Goal: Task Accomplishment & Management: Manage account settings

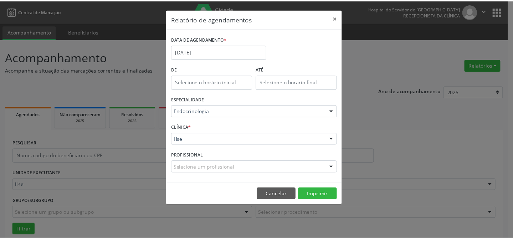
scroll to position [48, 0]
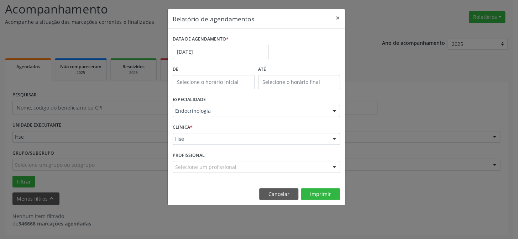
click at [264, 200] on footer "Cancelar Imprimir" at bounding box center [256, 194] width 177 height 22
click at [271, 194] on button "Cancelar" at bounding box center [278, 194] width 39 height 12
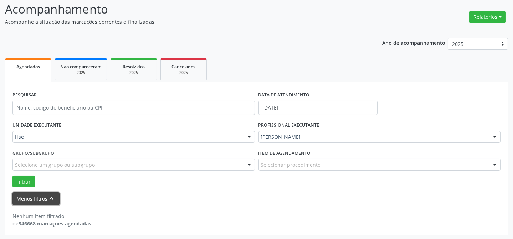
click at [24, 203] on button "Menos filtros keyboard_arrow_up" at bounding box center [35, 199] width 47 height 12
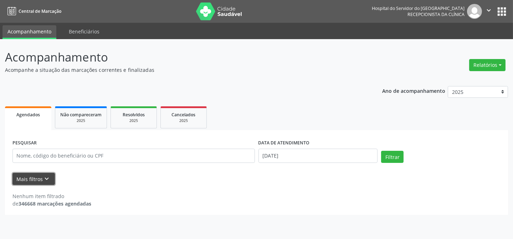
scroll to position [0, 0]
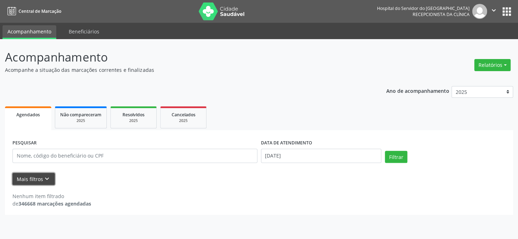
click at [29, 181] on button "Mais filtros keyboard_arrow_down" at bounding box center [33, 179] width 42 height 12
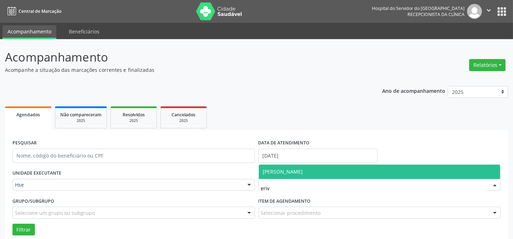
type input "eriva"
click at [289, 170] on span "[PERSON_NAME]" at bounding box center [283, 172] width 40 height 7
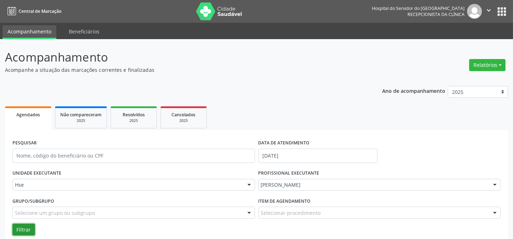
click at [27, 233] on button "Filtrar" at bounding box center [23, 230] width 22 height 12
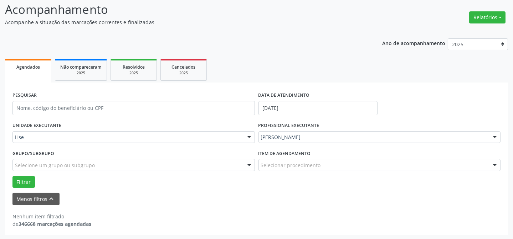
scroll to position [48, 0]
click at [32, 178] on button "Filtrar" at bounding box center [23, 182] width 22 height 12
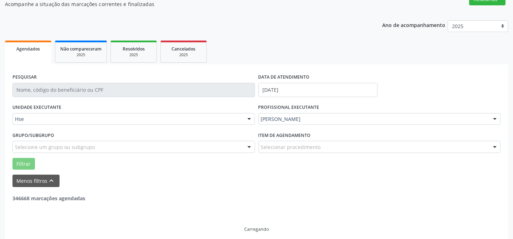
scroll to position [71, 0]
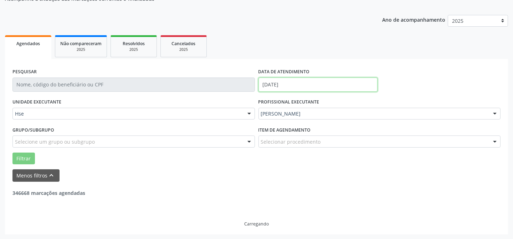
click at [285, 85] on input "[DATE]" at bounding box center [317, 85] width 119 height 14
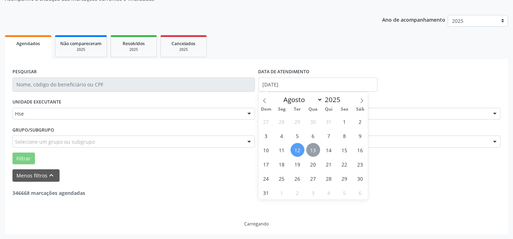
click at [316, 150] on span "13" at bounding box center [313, 150] width 14 height 14
type input "[DATE]"
click at [316, 150] on span "13" at bounding box center [313, 150] width 14 height 14
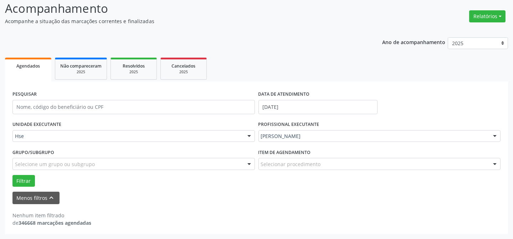
scroll to position [48, 0]
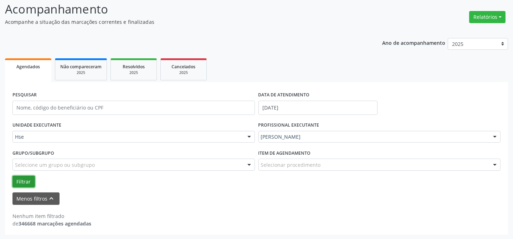
click at [18, 183] on button "Filtrar" at bounding box center [23, 182] width 22 height 12
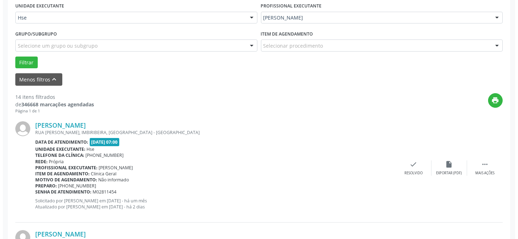
scroll to position [168, 0]
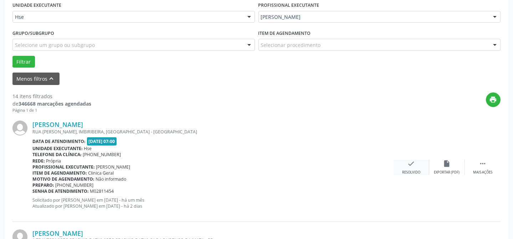
click at [409, 173] on div "Resolvido" at bounding box center [411, 172] width 18 height 5
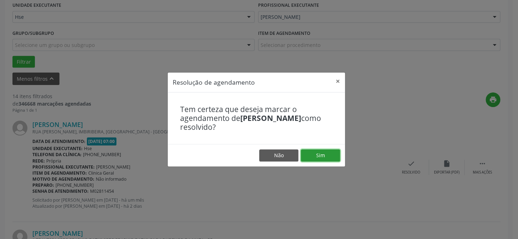
click at [339, 156] on button "Sim" at bounding box center [320, 156] width 39 height 12
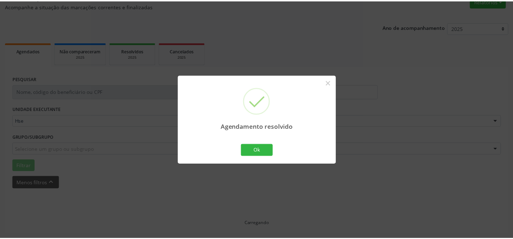
scroll to position [64, 0]
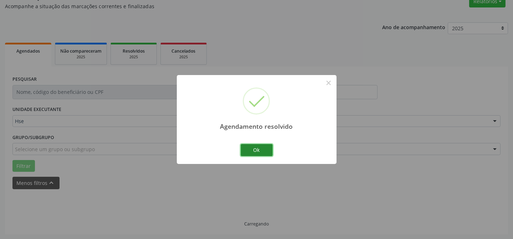
click at [255, 153] on button "Ok" at bounding box center [256, 150] width 32 height 12
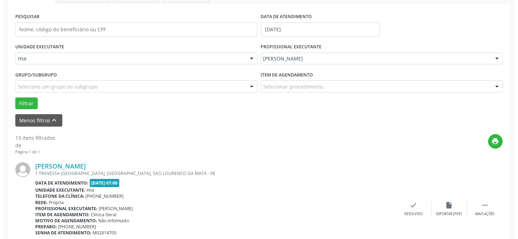
scroll to position [128, 0]
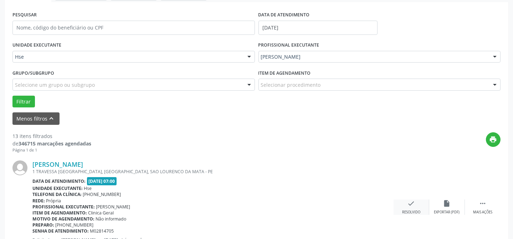
click at [410, 204] on icon "check" at bounding box center [411, 204] width 8 height 8
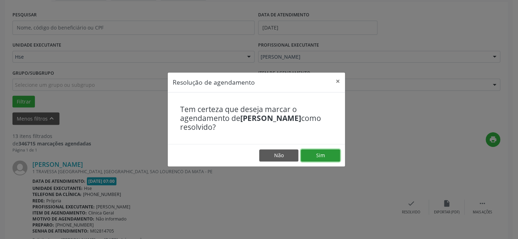
click at [328, 152] on button "Sim" at bounding box center [320, 156] width 39 height 12
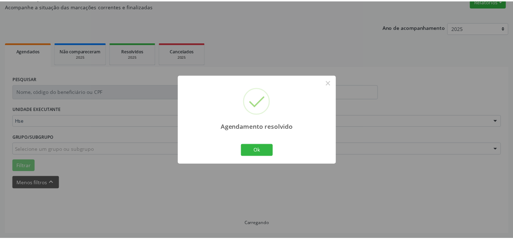
scroll to position [64, 0]
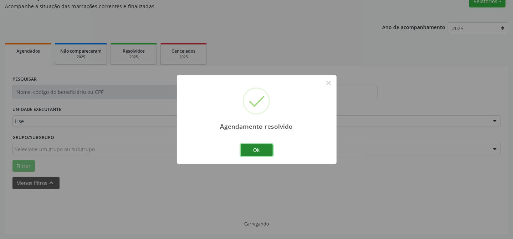
click at [267, 149] on button "Ok" at bounding box center [256, 150] width 32 height 12
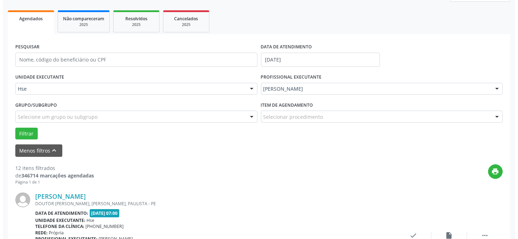
scroll to position [161, 0]
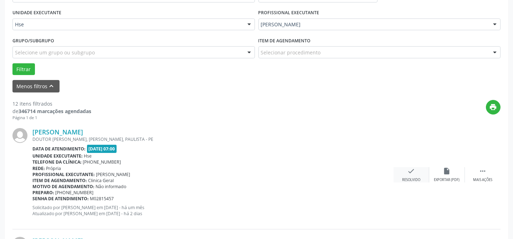
click at [403, 173] on div "check Resolvido" at bounding box center [411, 174] width 36 height 15
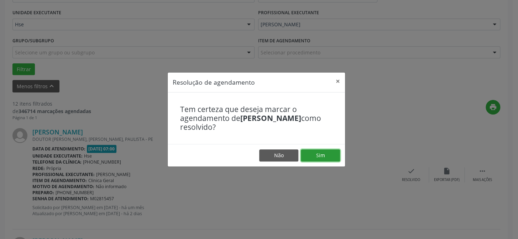
click at [303, 157] on button "Sim" at bounding box center [320, 156] width 39 height 12
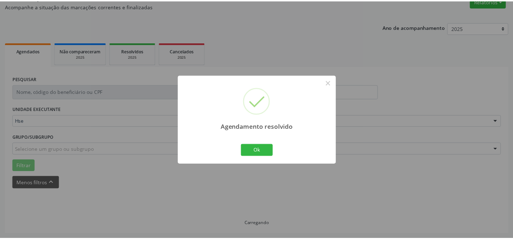
scroll to position [64, 0]
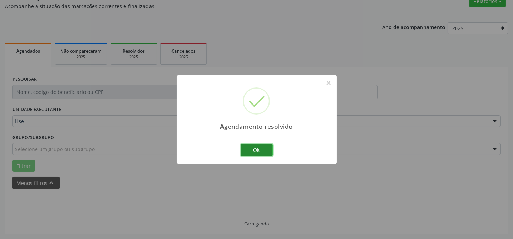
click at [249, 149] on button "Ok" at bounding box center [256, 150] width 32 height 12
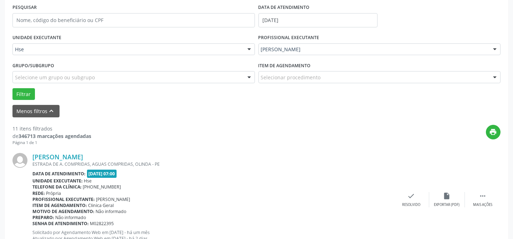
scroll to position [161, 0]
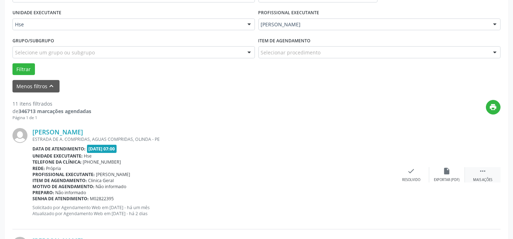
click at [485, 174] on icon "" at bounding box center [482, 171] width 8 height 8
click at [444, 176] on div "alarm_off Não compareceu" at bounding box center [447, 174] width 36 height 15
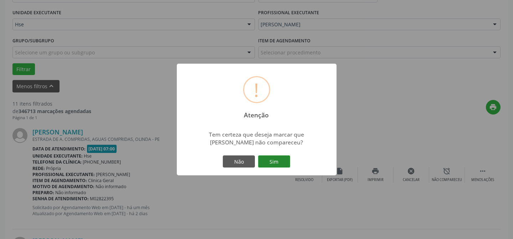
click at [286, 167] on button "Sim" at bounding box center [274, 162] width 32 height 12
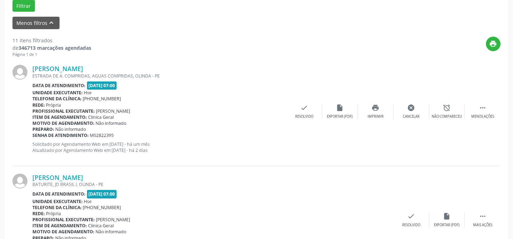
scroll to position [226, 0]
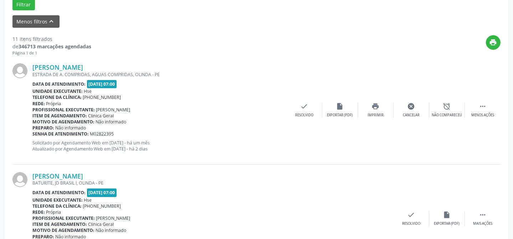
click at [226, 132] on div "Senha de atendimento: M02822395" at bounding box center [159, 134] width 254 height 6
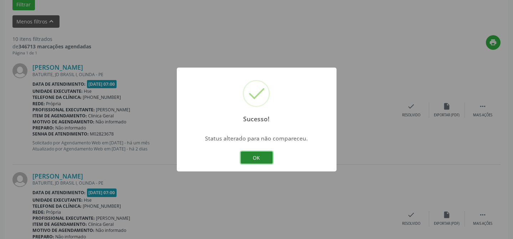
click at [250, 160] on button "OK" at bounding box center [256, 158] width 32 height 12
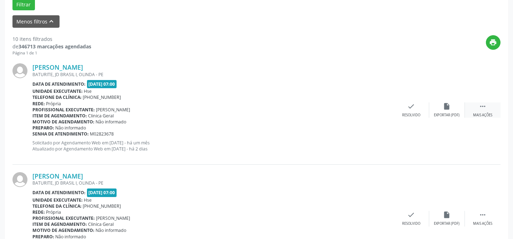
click at [483, 107] on icon "" at bounding box center [482, 107] width 8 height 8
click at [447, 117] on div "Não compareceu" at bounding box center [446, 115] width 30 height 5
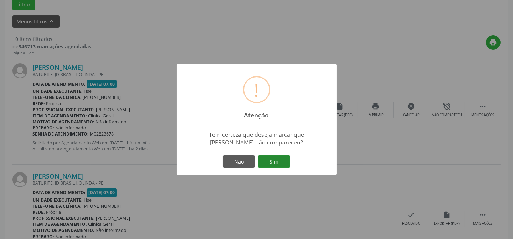
click at [285, 164] on button "Sim" at bounding box center [274, 162] width 32 height 12
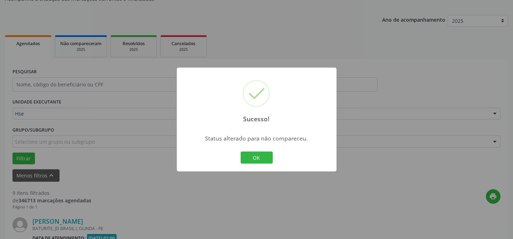
scroll to position [290, 0]
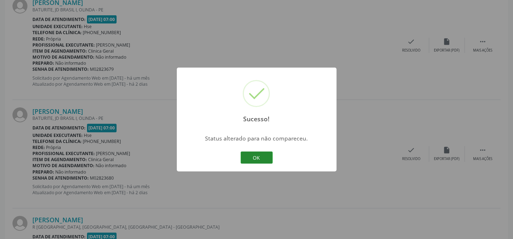
click at [248, 156] on button "OK" at bounding box center [256, 158] width 32 height 12
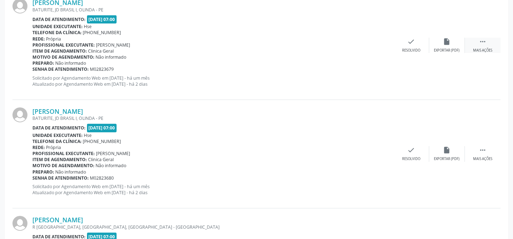
click at [474, 44] on div " Mais ações" at bounding box center [483, 45] width 36 height 15
click at [440, 48] on div "Não compareceu" at bounding box center [446, 50] width 30 height 5
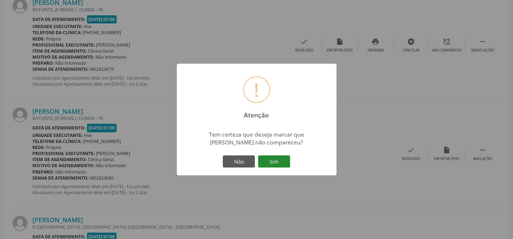
click at [274, 160] on button "Sim" at bounding box center [274, 162] width 32 height 12
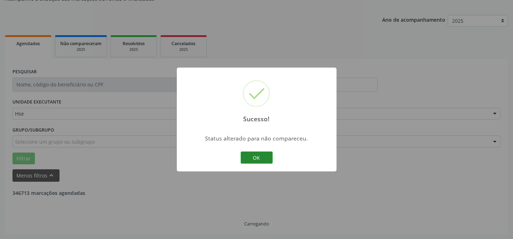
click at [254, 160] on button "OK" at bounding box center [256, 158] width 32 height 12
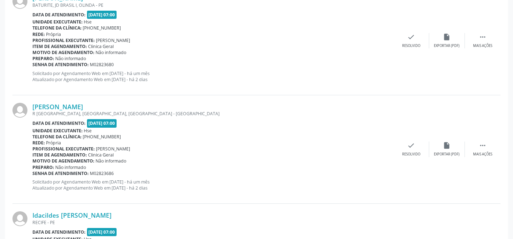
scroll to position [258, 0]
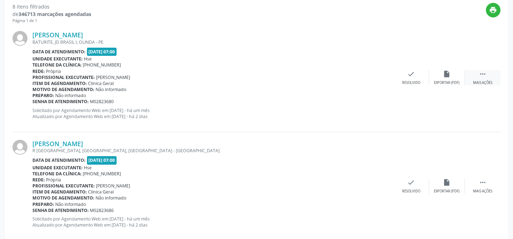
click at [484, 75] on icon "" at bounding box center [482, 74] width 8 height 8
click at [452, 79] on div "alarm_off Não compareceu" at bounding box center [447, 77] width 36 height 15
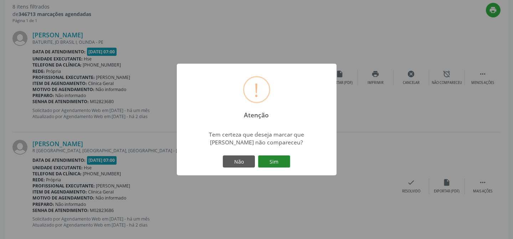
click at [281, 162] on button "Sim" at bounding box center [274, 162] width 32 height 12
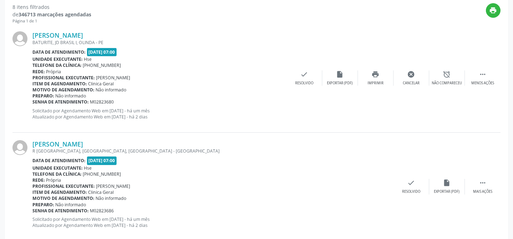
scroll to position [71, 0]
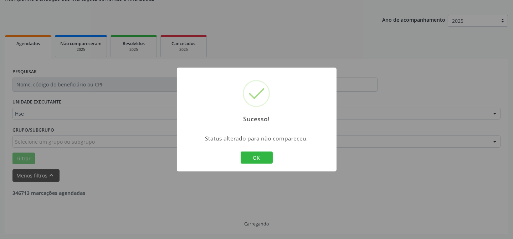
click at [267, 166] on div "Sucesso! × Status alterado para não compareceu. OK Cancel" at bounding box center [257, 120] width 160 height 104
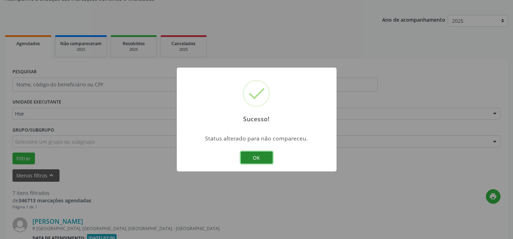
click at [265, 162] on button "OK" at bounding box center [256, 158] width 32 height 12
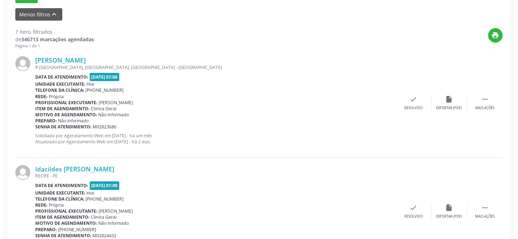
scroll to position [233, 0]
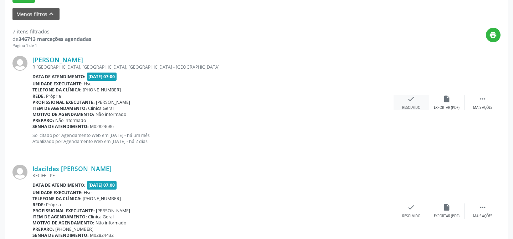
click at [406, 98] on div "check Resolvido" at bounding box center [411, 102] width 36 height 15
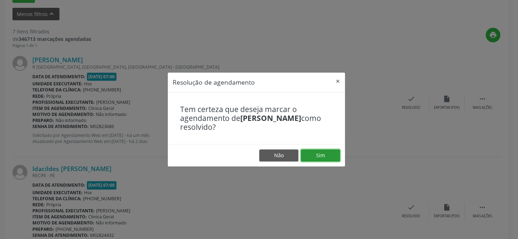
click at [332, 150] on button "Sim" at bounding box center [320, 156] width 39 height 12
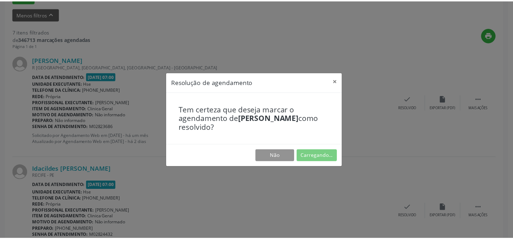
scroll to position [64, 0]
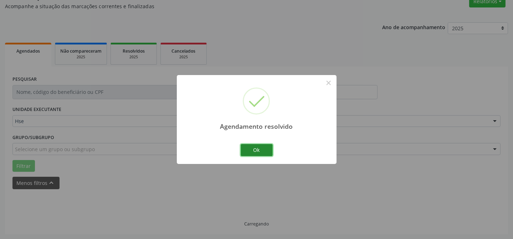
click at [255, 149] on button "Ok" at bounding box center [256, 150] width 32 height 12
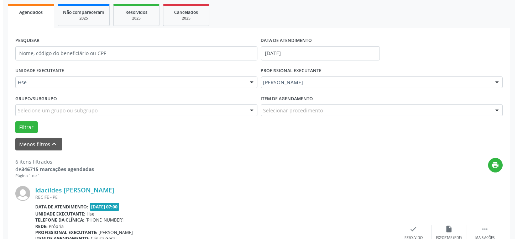
scroll to position [136, 0]
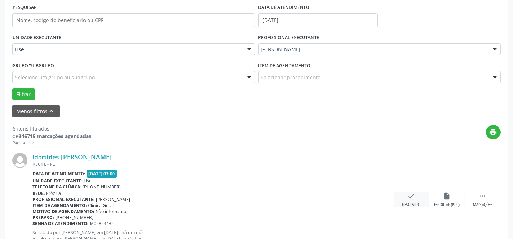
click at [407, 194] on icon "check" at bounding box center [411, 196] width 8 height 8
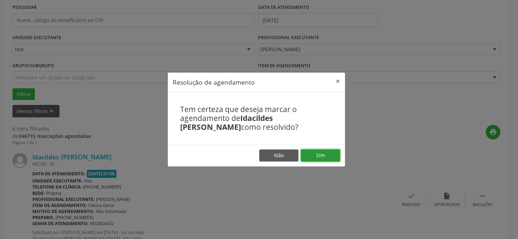
click at [318, 158] on button "Sim" at bounding box center [320, 156] width 39 height 12
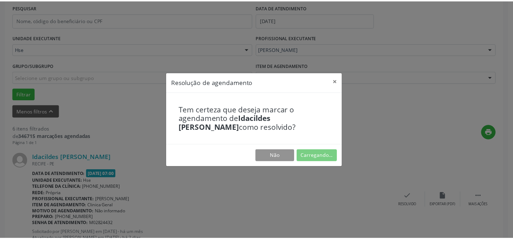
scroll to position [64, 0]
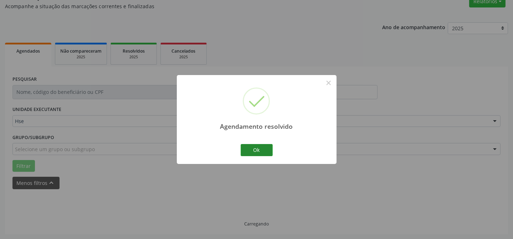
drag, startPoint x: 275, startPoint y: 152, endPoint x: 271, endPoint y: 153, distance: 3.9
click at [271, 153] on div "Agendamento resolvido × Ok Cancel" at bounding box center [257, 119] width 160 height 89
click at [269, 153] on button "Ok" at bounding box center [256, 150] width 32 height 12
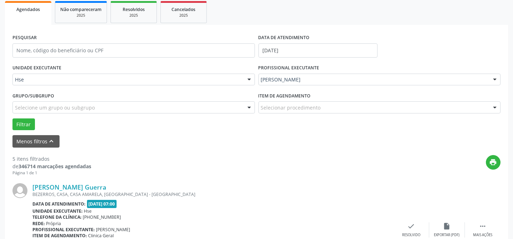
scroll to position [136, 0]
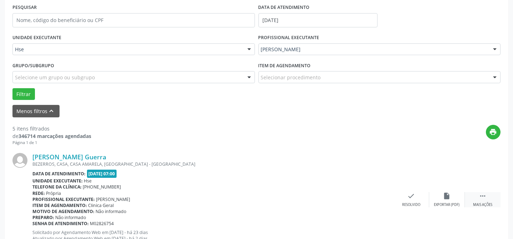
drag, startPoint x: 481, startPoint y: 196, endPoint x: 461, endPoint y: 190, distance: 20.6
click at [480, 195] on icon "" at bounding box center [482, 196] width 8 height 8
click at [441, 197] on div "alarm_off Não compareceu" at bounding box center [447, 199] width 36 height 15
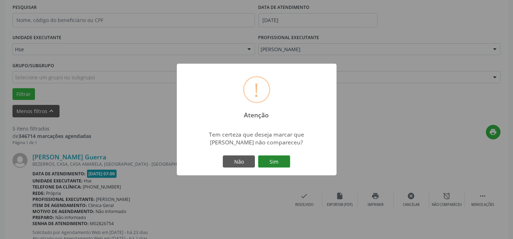
click at [273, 166] on button "Sim" at bounding box center [274, 162] width 32 height 12
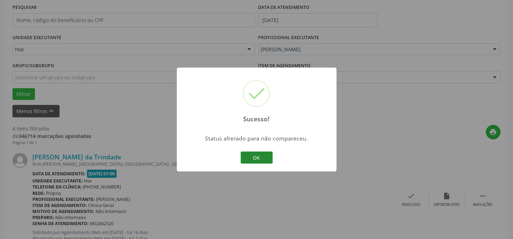
click at [257, 162] on button "OK" at bounding box center [256, 158] width 32 height 12
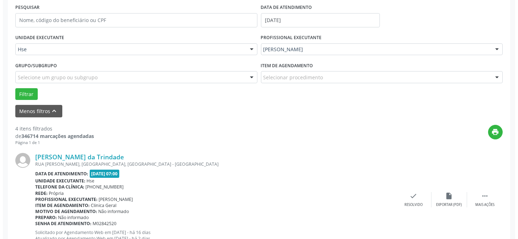
scroll to position [168, 0]
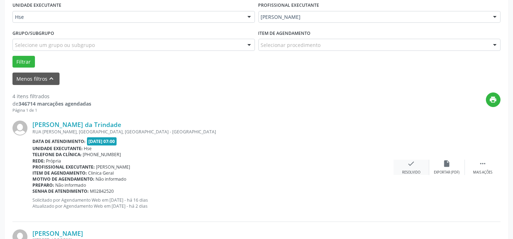
click at [405, 167] on div "check Resolvido" at bounding box center [411, 167] width 36 height 15
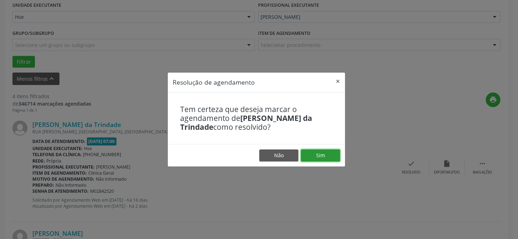
click at [332, 150] on button "Sim" at bounding box center [320, 156] width 39 height 12
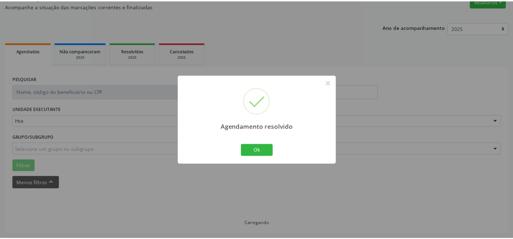
scroll to position [64, 0]
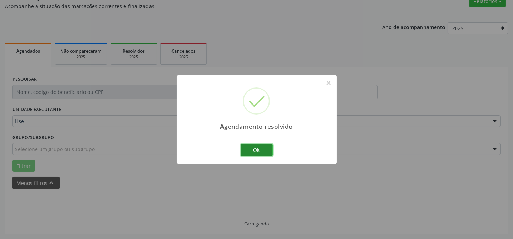
click at [254, 154] on button "Ok" at bounding box center [256, 150] width 32 height 12
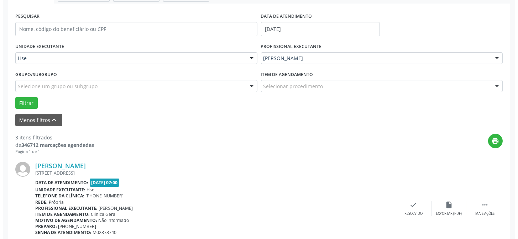
scroll to position [128, 0]
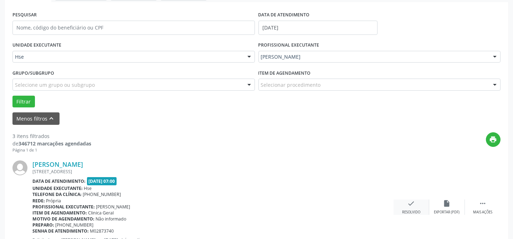
click at [414, 207] on div "check Resolvido" at bounding box center [411, 207] width 36 height 15
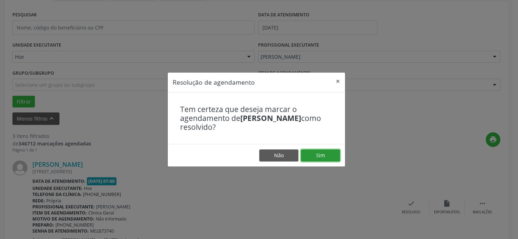
click at [328, 161] on button "Sim" at bounding box center [320, 156] width 39 height 12
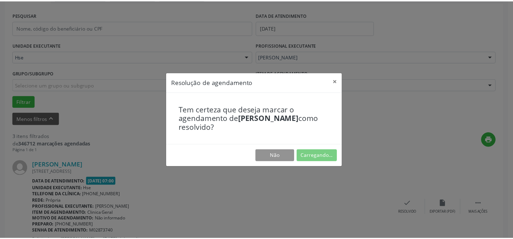
scroll to position [64, 0]
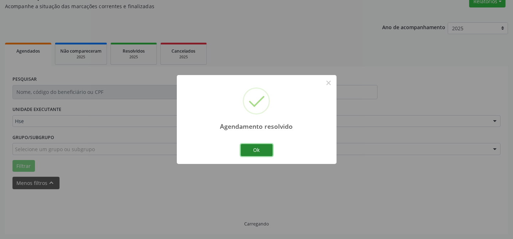
click at [257, 153] on button "Ok" at bounding box center [256, 150] width 32 height 12
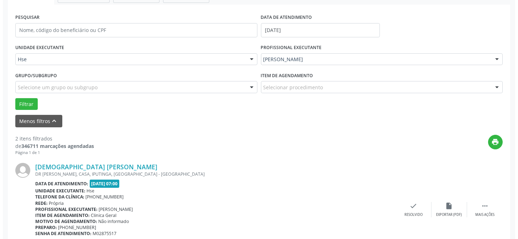
scroll to position [136, 0]
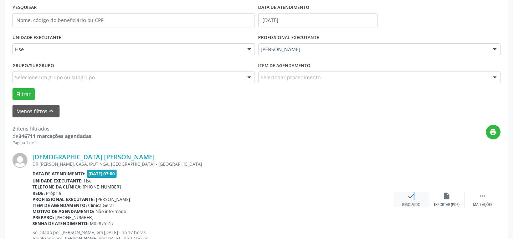
click at [410, 196] on icon "check" at bounding box center [411, 196] width 8 height 8
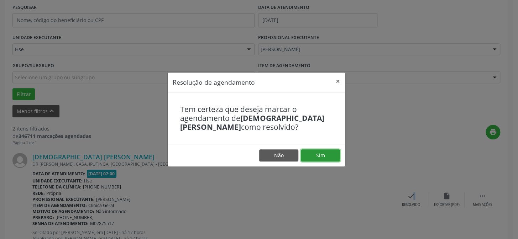
drag, startPoint x: 332, startPoint y: 157, endPoint x: 331, endPoint y: 152, distance: 4.8
click at [331, 152] on button "Sim" at bounding box center [320, 156] width 39 height 12
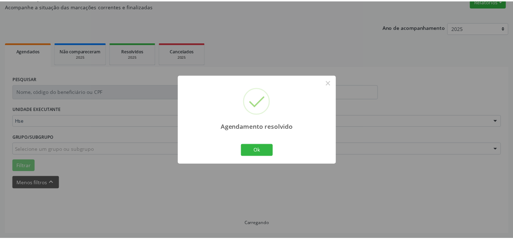
scroll to position [64, 0]
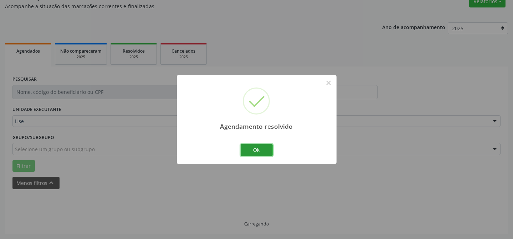
drag, startPoint x: 258, startPoint y: 152, endPoint x: 116, endPoint y: 149, distance: 142.5
click at [258, 152] on button "Ok" at bounding box center [256, 150] width 32 height 12
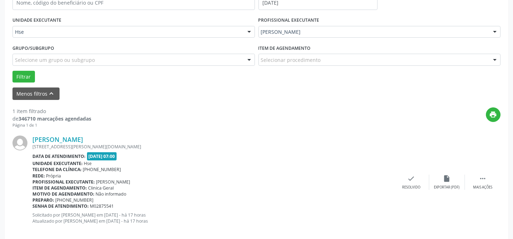
scroll to position [163, 0]
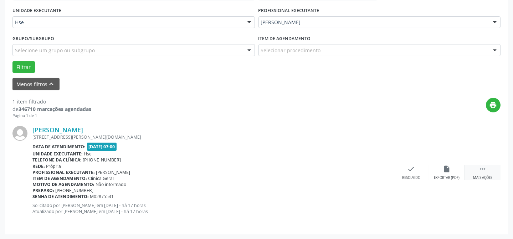
click at [478, 176] on div "Mais ações" at bounding box center [482, 178] width 19 height 5
click at [452, 174] on div "alarm_off Não compareceu" at bounding box center [447, 172] width 36 height 15
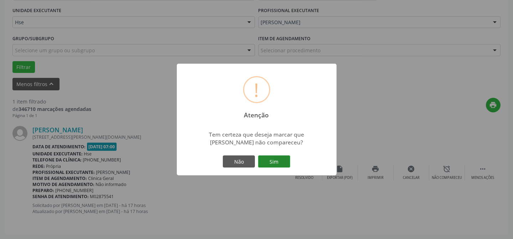
click at [275, 162] on button "Sim" at bounding box center [274, 162] width 32 height 12
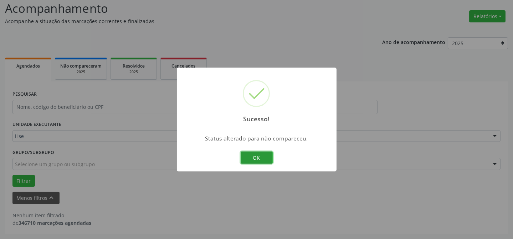
scroll to position [48, 0]
click at [239, 155] on div "OK Cancel" at bounding box center [256, 157] width 35 height 15
click at [267, 154] on button "OK" at bounding box center [256, 158] width 32 height 12
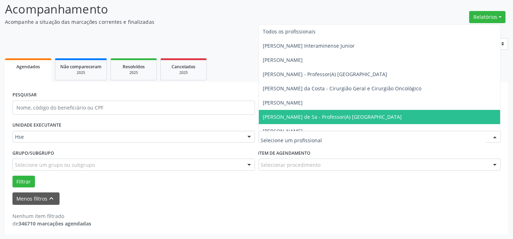
type input "r"
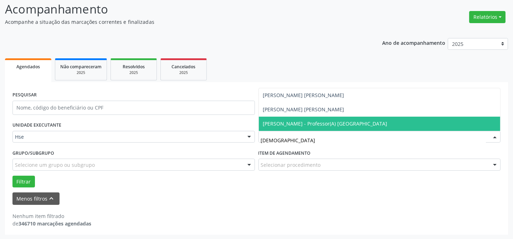
type input "[DEMOGRAPHIC_DATA]"
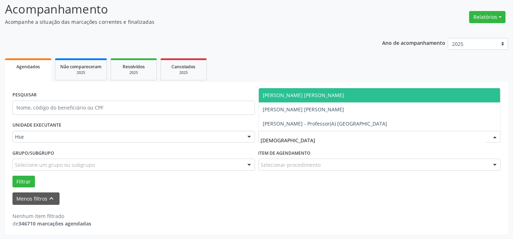
click at [279, 99] on span "[PERSON_NAME] [PERSON_NAME]" at bounding box center [380, 95] width 242 height 14
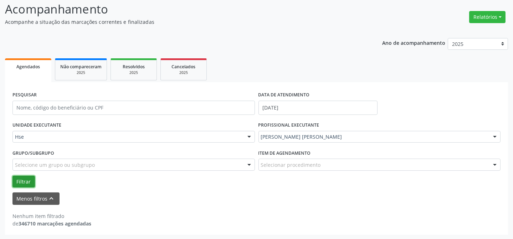
click at [18, 182] on button "Filtrar" at bounding box center [23, 182] width 22 height 12
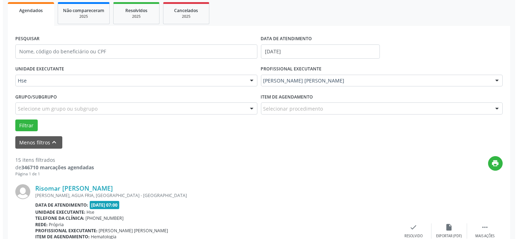
scroll to position [136, 0]
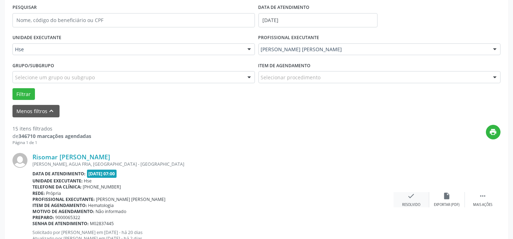
click at [404, 197] on div "check Resolvido" at bounding box center [411, 199] width 36 height 15
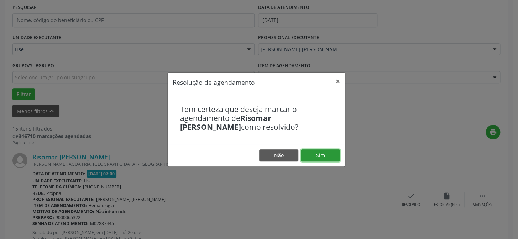
click at [331, 159] on button "Sim" at bounding box center [320, 156] width 39 height 12
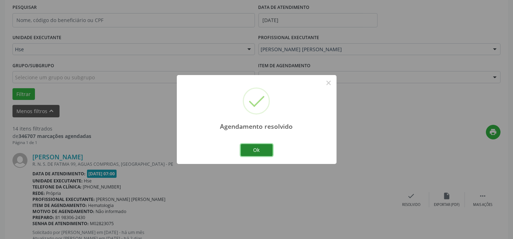
click at [264, 156] on button "Ok" at bounding box center [256, 150] width 32 height 12
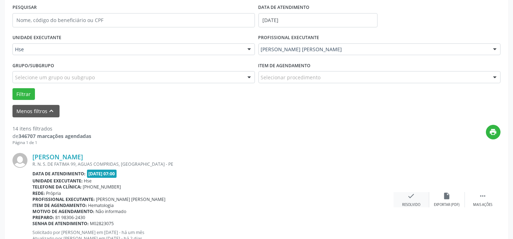
click at [407, 195] on icon "check" at bounding box center [411, 196] width 8 height 8
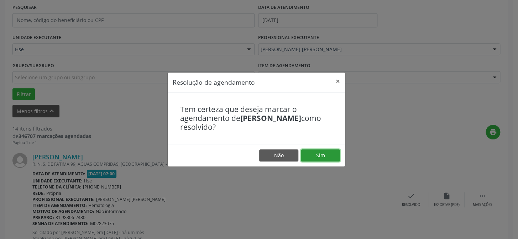
click at [332, 156] on button "Sim" at bounding box center [320, 156] width 39 height 12
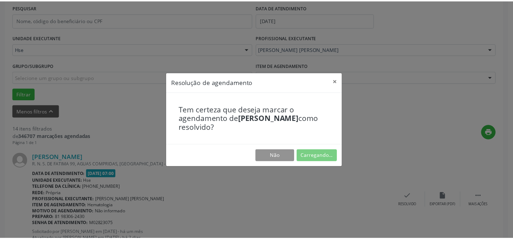
scroll to position [64, 0]
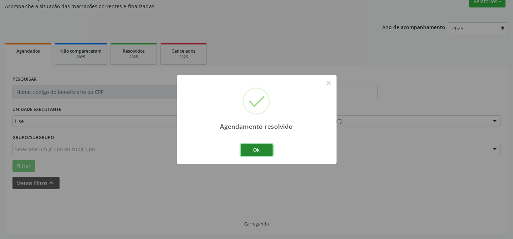
click at [257, 151] on button "Ok" at bounding box center [256, 150] width 32 height 12
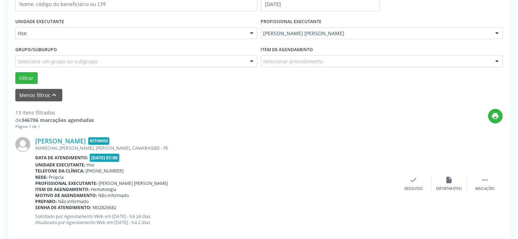
scroll to position [161, 0]
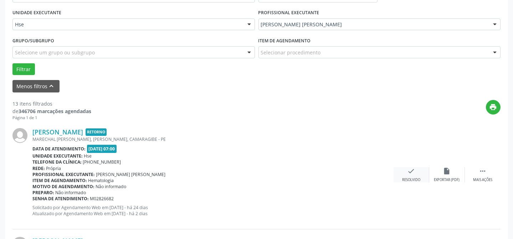
click at [418, 176] on div "check Resolvido" at bounding box center [411, 174] width 36 height 15
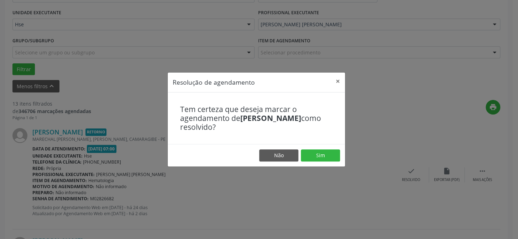
click at [340, 158] on footer "Não Sim" at bounding box center [256, 155] width 177 height 22
click at [336, 157] on button "Sim" at bounding box center [320, 156] width 39 height 12
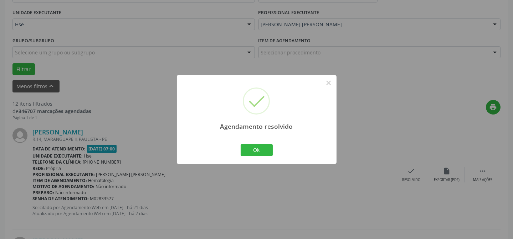
click at [274, 153] on div "Agendamento resolvido × Ok Cancel" at bounding box center [257, 119] width 160 height 89
click at [270, 153] on button "Ok" at bounding box center [256, 150] width 32 height 12
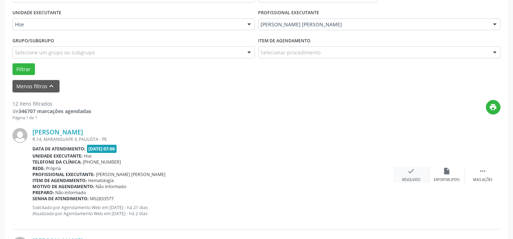
click at [408, 172] on icon "check" at bounding box center [411, 171] width 8 height 8
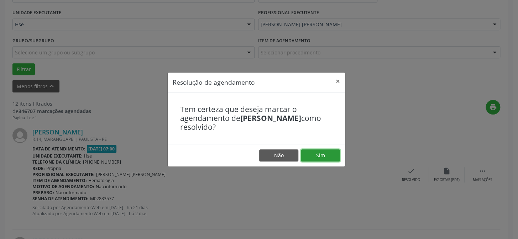
click at [317, 154] on button "Sim" at bounding box center [320, 156] width 39 height 12
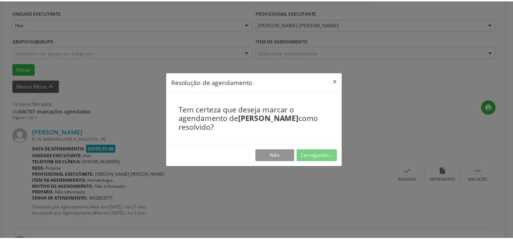
scroll to position [64, 0]
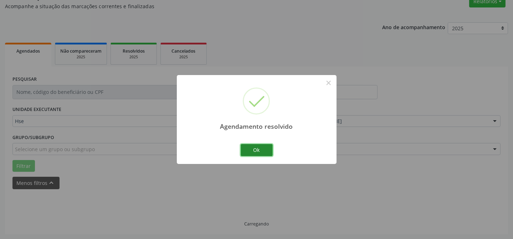
drag, startPoint x: 260, startPoint y: 153, endPoint x: 254, endPoint y: 150, distance: 6.9
click at [261, 153] on button "Ok" at bounding box center [256, 150] width 32 height 12
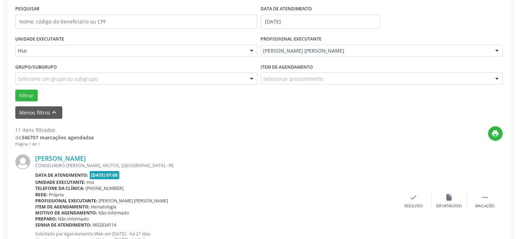
scroll to position [136, 0]
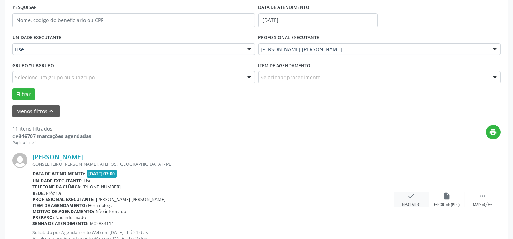
click at [407, 205] on div "Resolvido" at bounding box center [411, 205] width 18 height 5
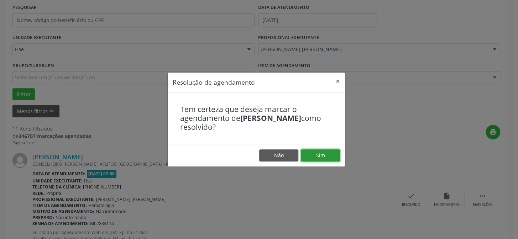
click at [312, 150] on button "Sim" at bounding box center [320, 156] width 39 height 12
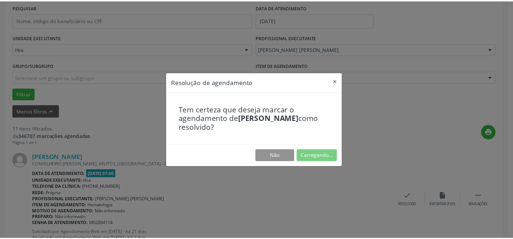
scroll to position [64, 0]
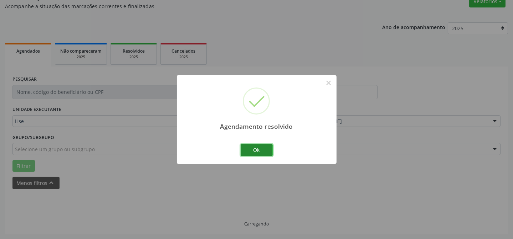
click at [246, 145] on button "Ok" at bounding box center [256, 150] width 32 height 12
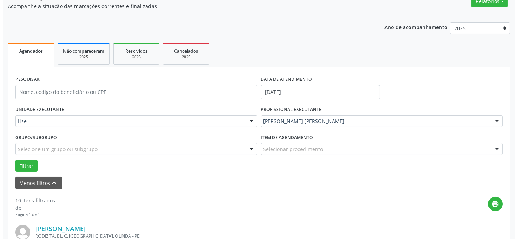
scroll to position [161, 0]
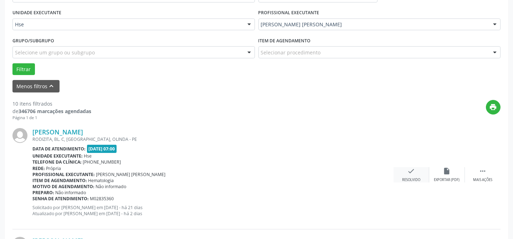
click at [412, 178] on div "Resolvido" at bounding box center [411, 180] width 18 height 5
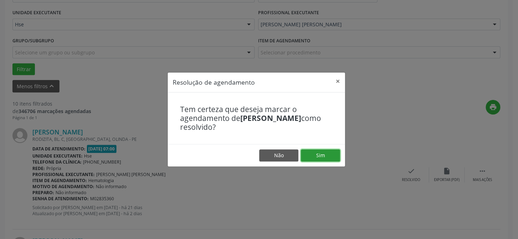
click at [332, 157] on button "Sim" at bounding box center [320, 156] width 39 height 12
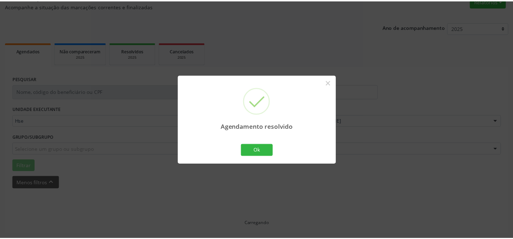
scroll to position [64, 0]
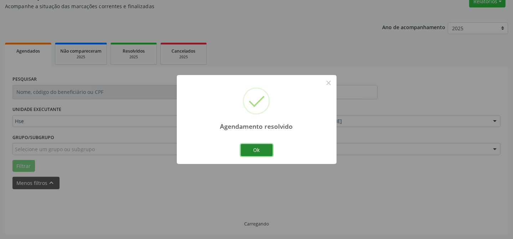
click at [257, 154] on button "Ok" at bounding box center [256, 150] width 32 height 12
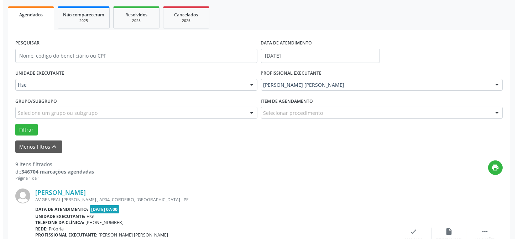
scroll to position [161, 0]
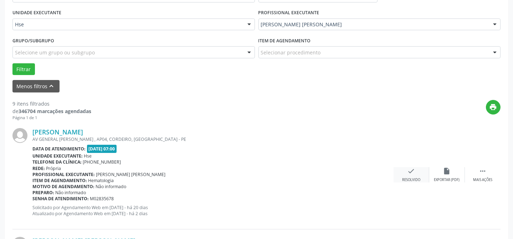
click at [411, 176] on div "check Resolvido" at bounding box center [411, 174] width 36 height 15
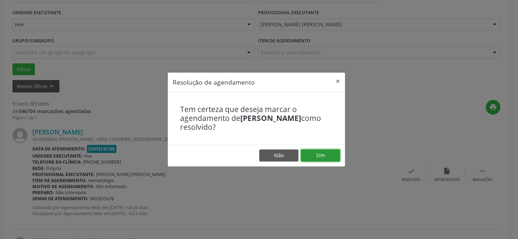
click at [309, 152] on button "Sim" at bounding box center [320, 156] width 39 height 12
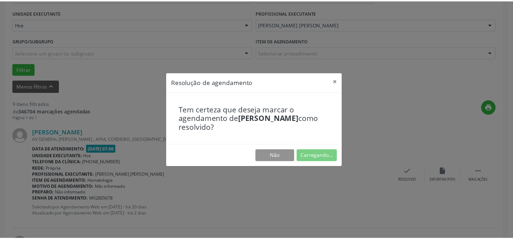
scroll to position [64, 0]
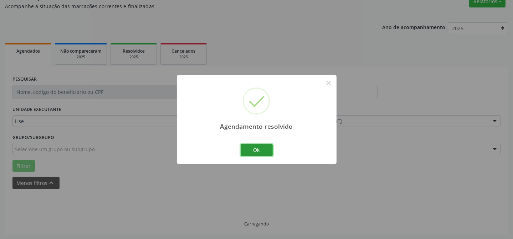
drag, startPoint x: 258, startPoint y: 145, endPoint x: 205, endPoint y: 134, distance: 54.6
click at [258, 144] on button "Ok" at bounding box center [256, 150] width 32 height 12
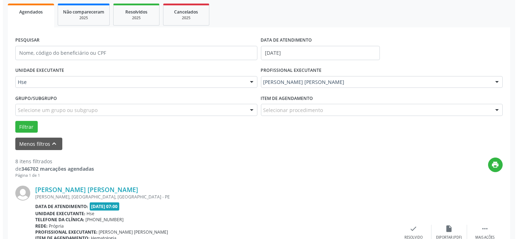
scroll to position [136, 0]
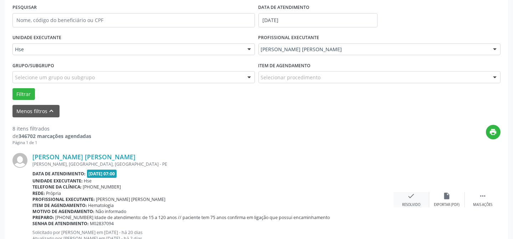
click at [404, 199] on div "check Resolvido" at bounding box center [411, 199] width 36 height 15
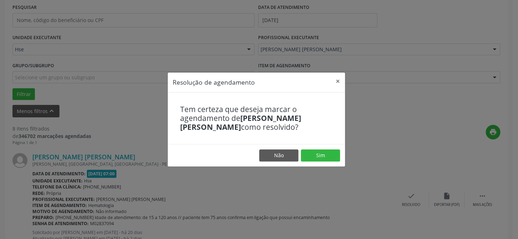
click at [313, 163] on footer "Não Sim" at bounding box center [256, 155] width 177 height 22
click at [314, 157] on button "Sim" at bounding box center [320, 156] width 39 height 12
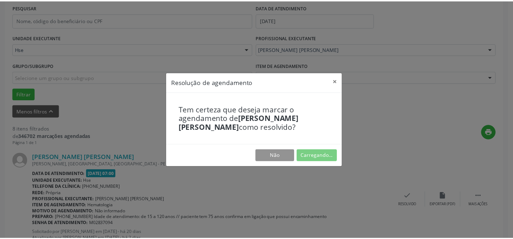
scroll to position [64, 0]
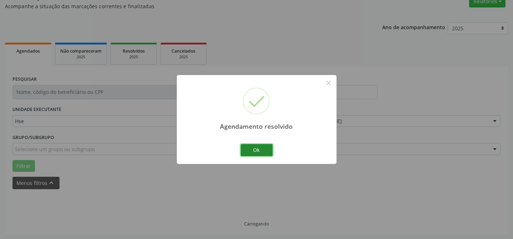
click at [247, 150] on button "Ok" at bounding box center [256, 150] width 32 height 12
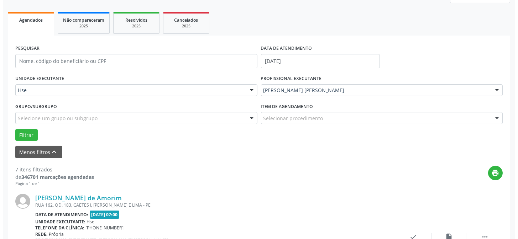
scroll to position [168, 0]
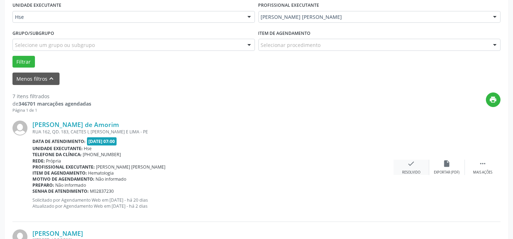
click at [406, 163] on div "check Resolvido" at bounding box center [411, 167] width 36 height 15
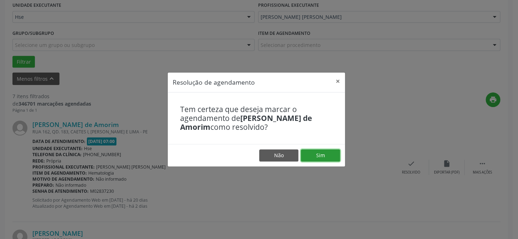
click at [320, 153] on button "Sim" at bounding box center [320, 156] width 39 height 12
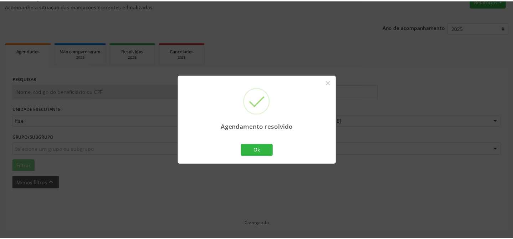
scroll to position [64, 0]
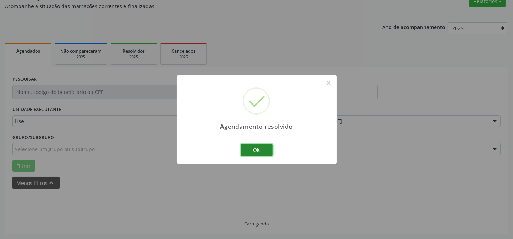
click at [244, 151] on button "Ok" at bounding box center [256, 150] width 32 height 12
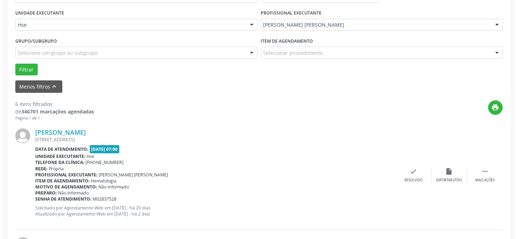
scroll to position [161, 0]
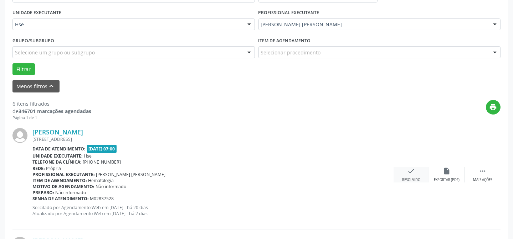
click at [407, 174] on icon "check" at bounding box center [411, 171] width 8 height 8
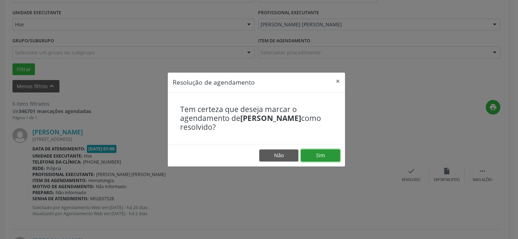
click at [324, 154] on button "Sim" at bounding box center [320, 156] width 39 height 12
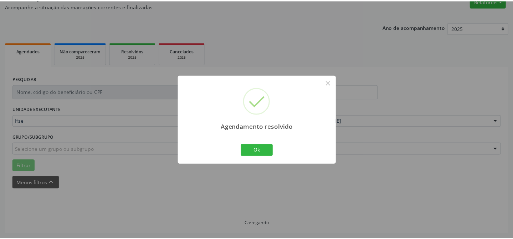
scroll to position [64, 0]
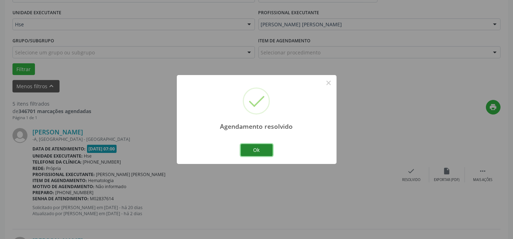
click at [257, 153] on button "Ok" at bounding box center [256, 150] width 32 height 12
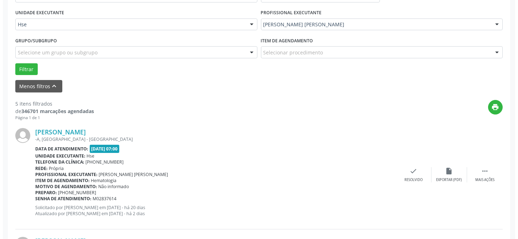
scroll to position [193, 0]
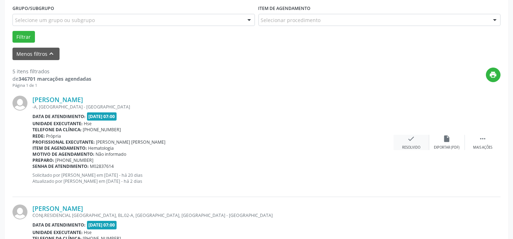
click at [405, 139] on div "check Resolvido" at bounding box center [411, 142] width 36 height 15
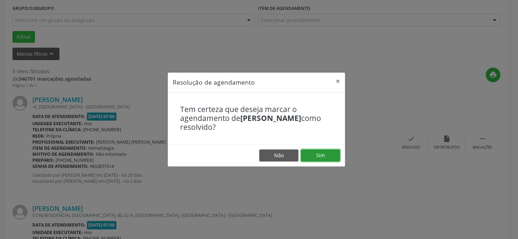
click at [328, 154] on button "Sim" at bounding box center [320, 156] width 39 height 12
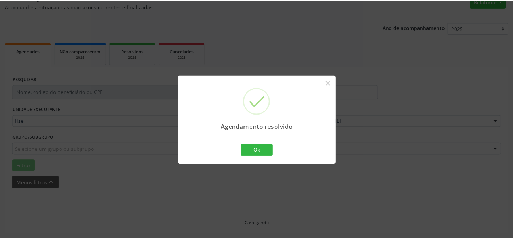
scroll to position [64, 0]
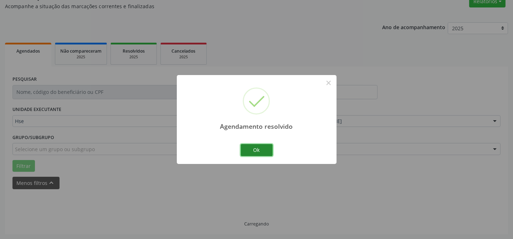
click at [263, 155] on button "Ok" at bounding box center [256, 150] width 32 height 12
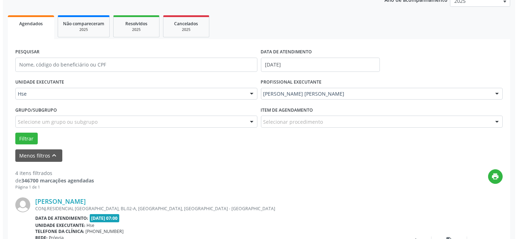
scroll to position [128, 0]
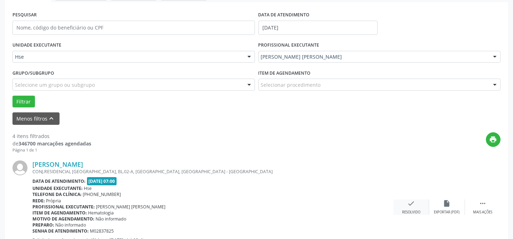
click at [420, 207] on div "check Resolvido" at bounding box center [411, 207] width 36 height 15
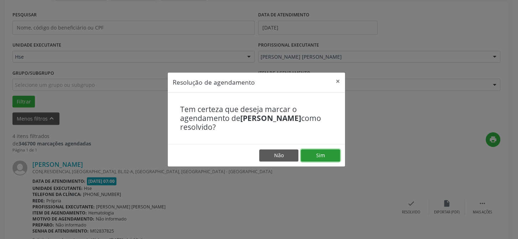
click at [328, 161] on button "Sim" at bounding box center [320, 156] width 39 height 12
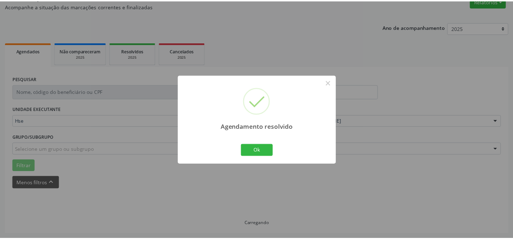
scroll to position [64, 0]
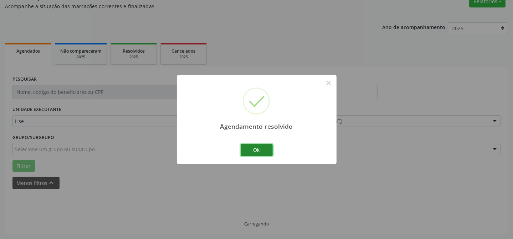
click at [261, 154] on button "Ok" at bounding box center [256, 150] width 32 height 12
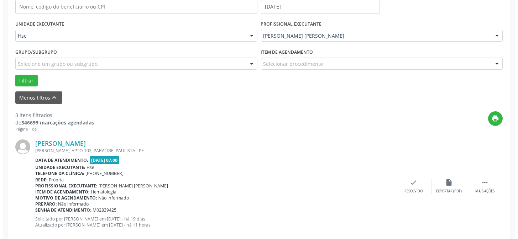
scroll to position [161, 0]
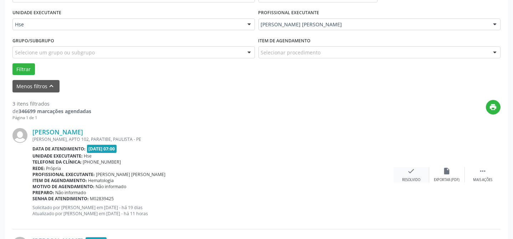
click at [406, 178] on div "Resolvido" at bounding box center [411, 180] width 18 height 5
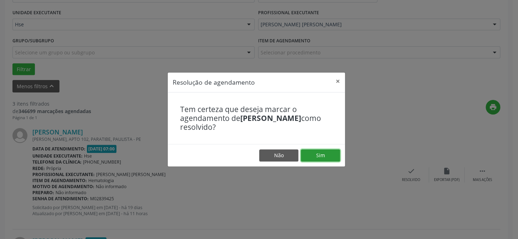
click at [328, 157] on button "Sim" at bounding box center [320, 156] width 39 height 12
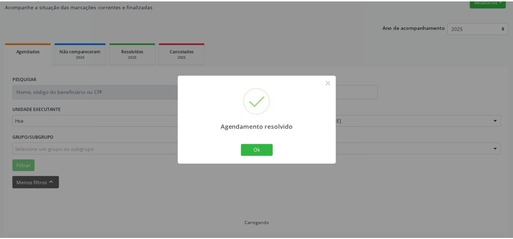
scroll to position [64, 0]
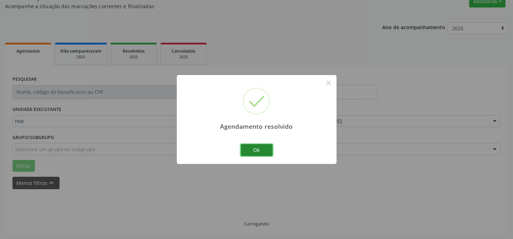
click at [265, 152] on button "Ok" at bounding box center [256, 150] width 32 height 12
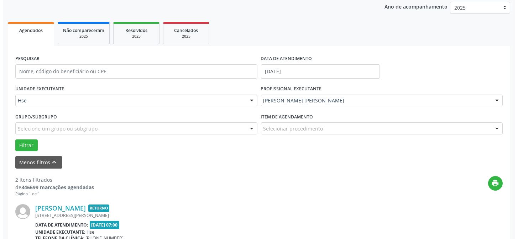
scroll to position [96, 0]
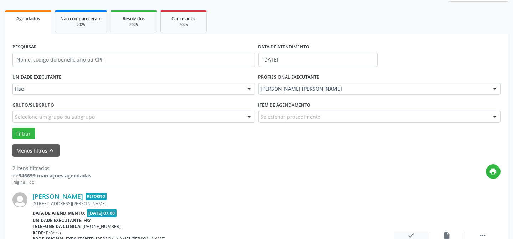
click at [411, 234] on icon "check" at bounding box center [411, 236] width 8 height 8
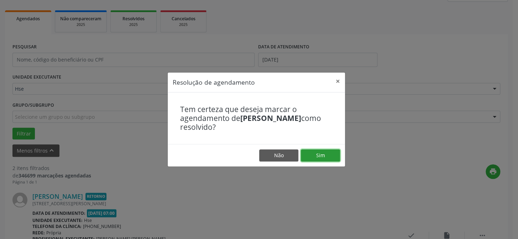
click at [327, 158] on button "Sim" at bounding box center [320, 156] width 39 height 12
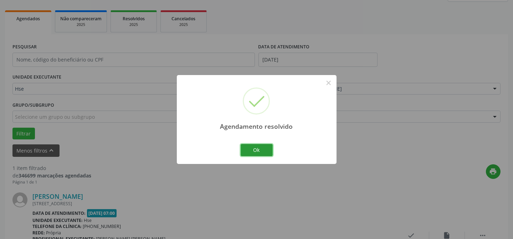
drag, startPoint x: 258, startPoint y: 147, endPoint x: 250, endPoint y: 147, distance: 8.6
click at [258, 148] on button "Ok" at bounding box center [256, 150] width 32 height 12
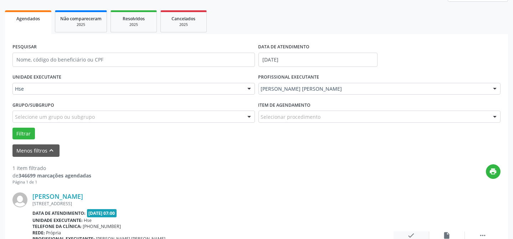
click at [413, 234] on icon "check" at bounding box center [411, 236] width 8 height 8
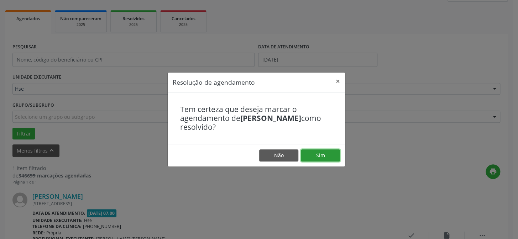
click at [332, 154] on button "Sim" at bounding box center [320, 156] width 39 height 12
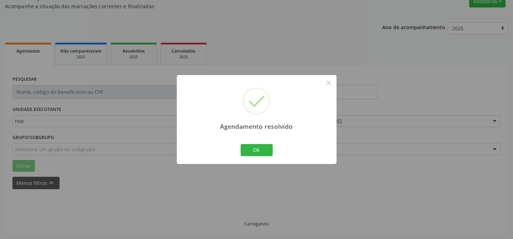
scroll to position [48, 0]
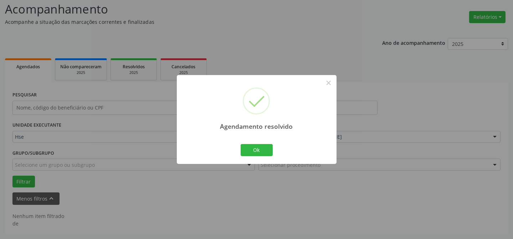
click at [251, 159] on div "Agendamento resolvido × Ok Cancel" at bounding box center [257, 119] width 160 height 89
click at [252, 152] on button "Ok" at bounding box center [256, 150] width 32 height 12
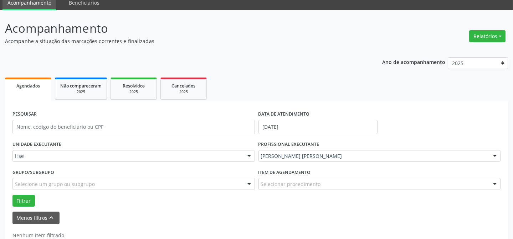
scroll to position [0, 0]
